Goal: Task Accomplishment & Management: Use online tool/utility

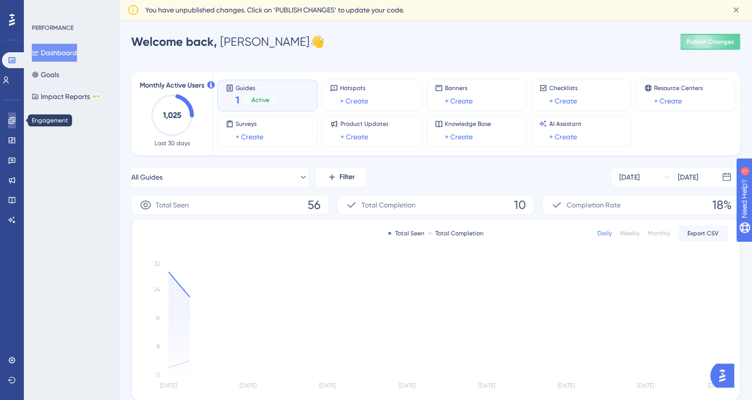
click at [11, 124] on icon at bounding box center [12, 120] width 8 height 8
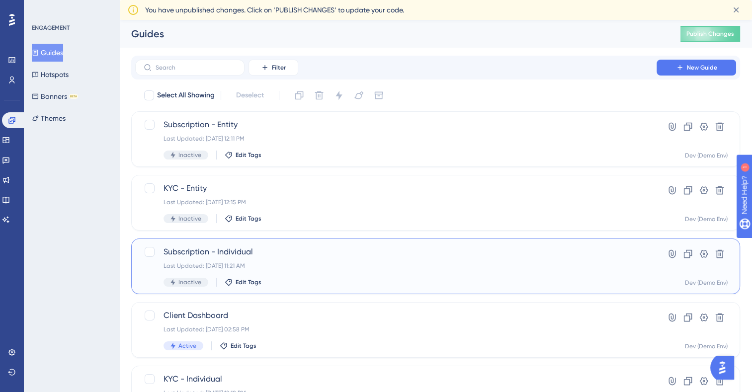
click at [242, 252] on span "Subscription - Individual" at bounding box center [396, 252] width 465 height 12
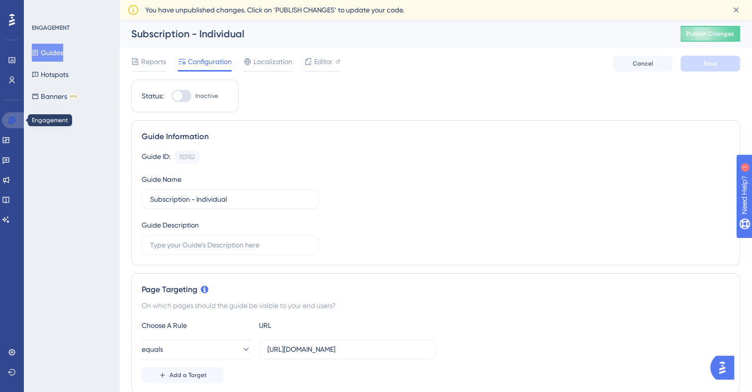
click at [13, 121] on icon at bounding box center [11, 120] width 6 height 6
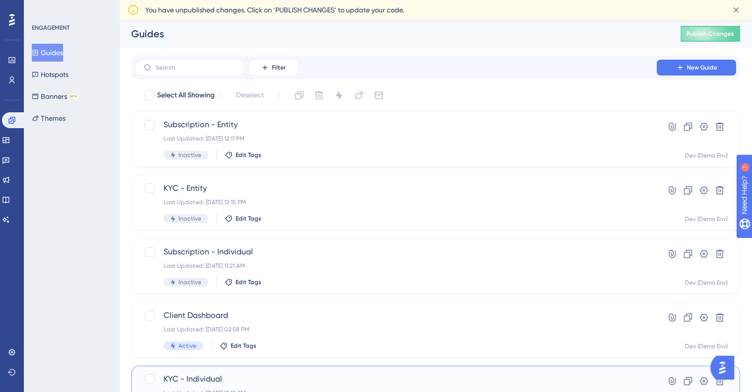
click at [183, 376] on span "KYC - Individual" at bounding box center [396, 379] width 465 height 12
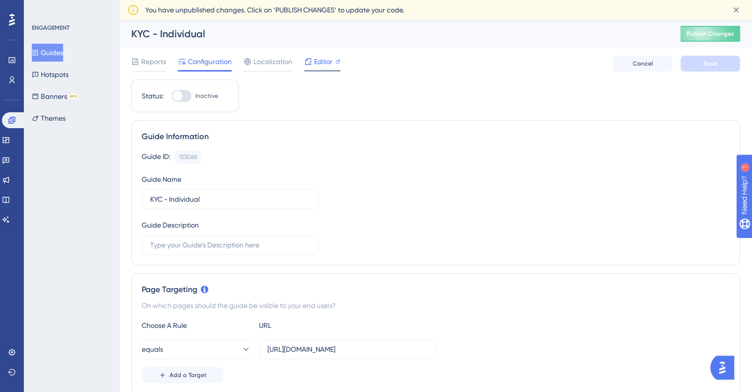
click at [316, 66] on span "Editor" at bounding box center [323, 62] width 18 height 12
click at [38, 55] on icon at bounding box center [35, 53] width 5 height 6
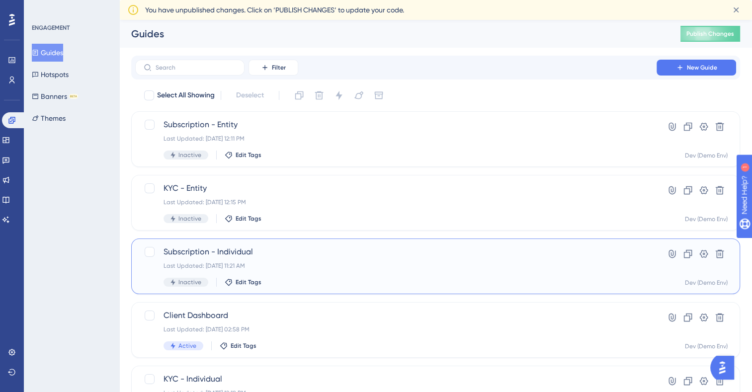
click at [213, 253] on span "Subscription - Individual" at bounding box center [396, 252] width 465 height 12
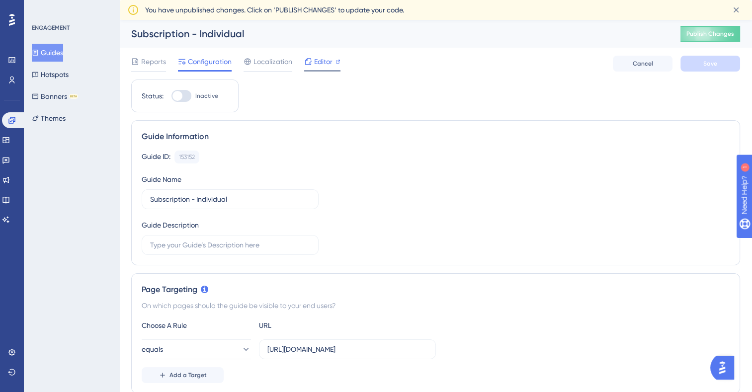
click at [323, 64] on span "Editor" at bounding box center [323, 62] width 18 height 12
click at [39, 56] on icon at bounding box center [35, 52] width 7 height 7
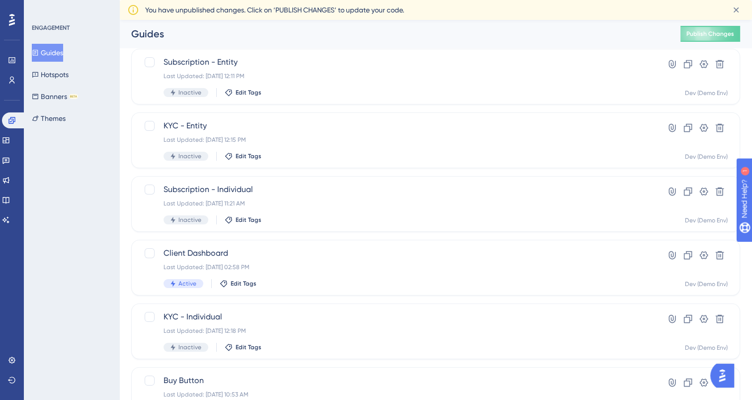
scroll to position [41, 0]
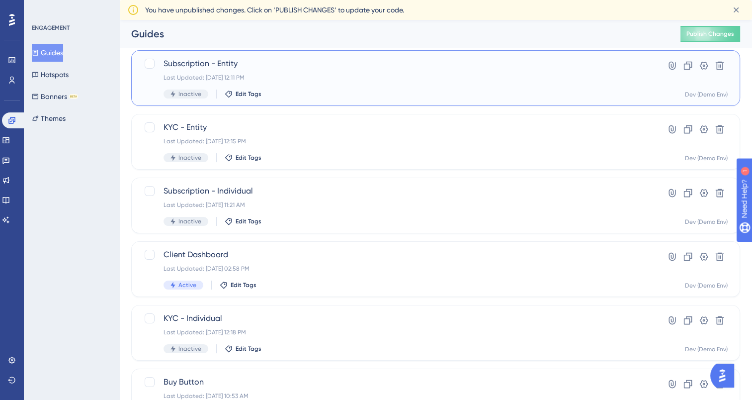
click at [206, 64] on span "Subscription - Entity" at bounding box center [396, 64] width 465 height 12
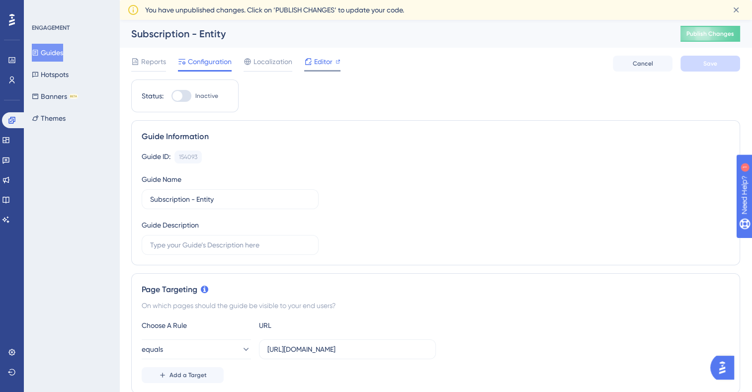
click at [323, 60] on span "Editor" at bounding box center [323, 62] width 18 height 12
click at [315, 64] on span "Editor" at bounding box center [323, 62] width 18 height 12
